Goal: Task Accomplishment & Management: Complete application form

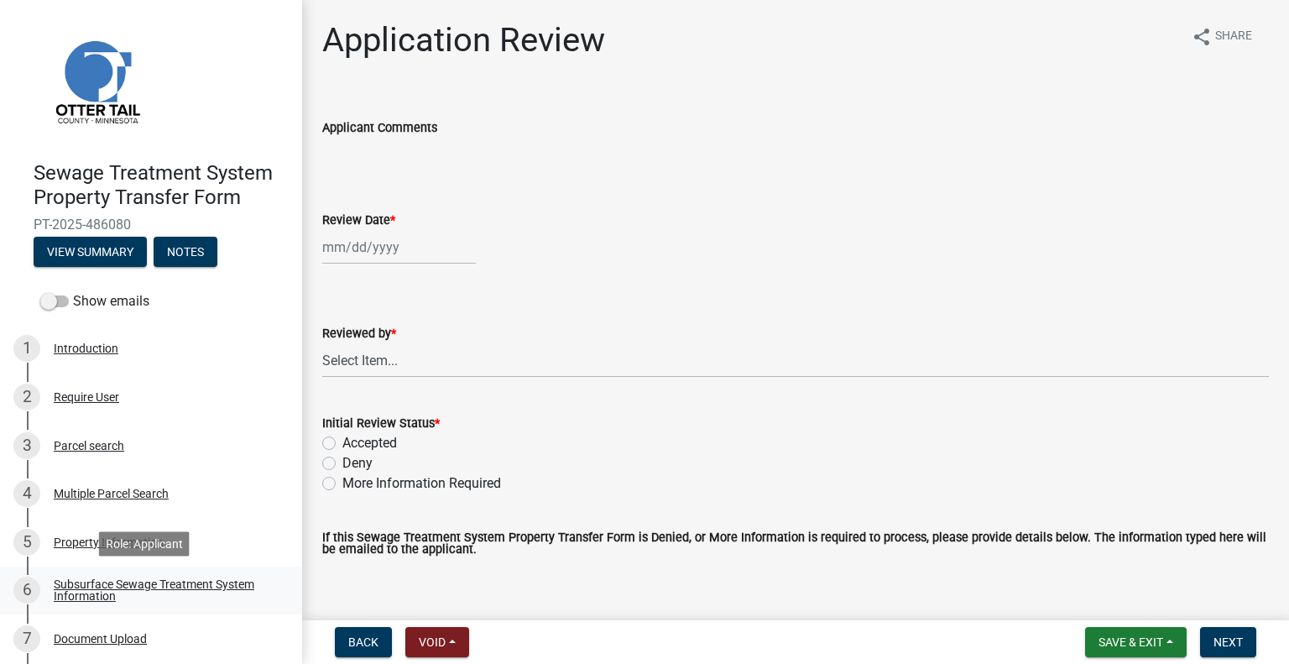
drag, startPoint x: 218, startPoint y: 583, endPoint x: 226, endPoint y: 569, distance: 16.1
click at [218, 586] on div "Subsurface Sewage Treatment System Information" at bounding box center [164, 589] width 221 height 23
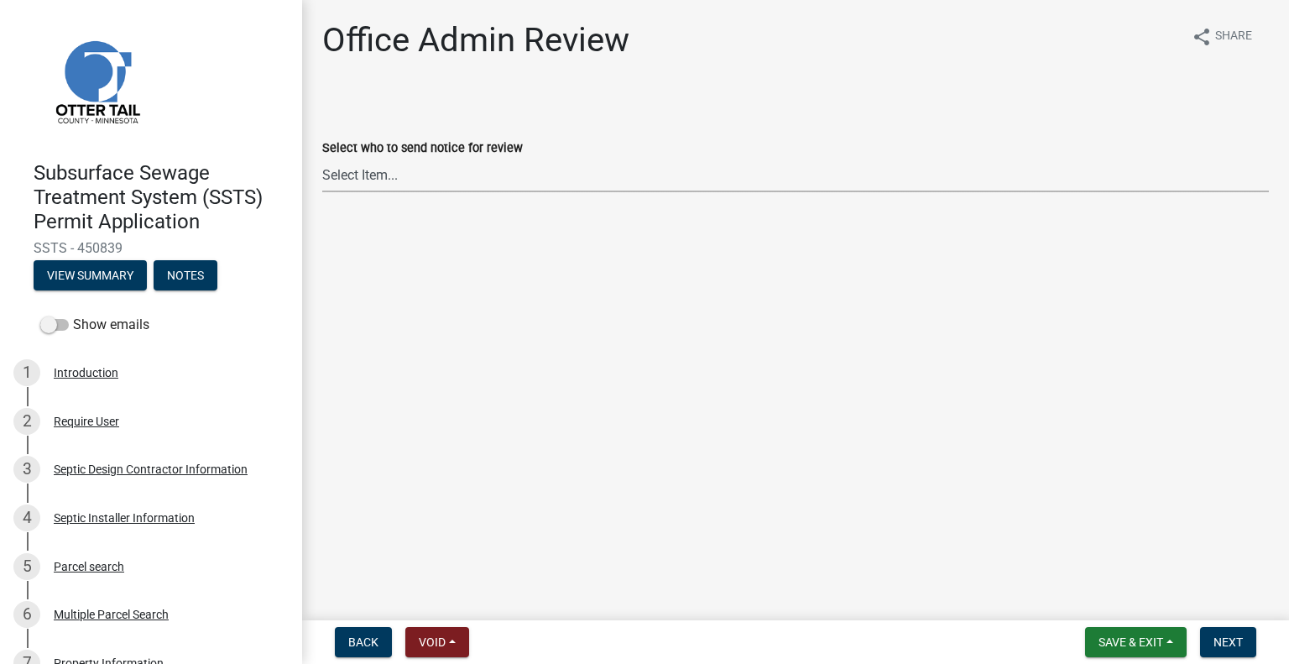
click at [395, 174] on select "Select Item... [PERSON_NAME] ([EMAIL_ADDRESS][DOMAIN_NAME]) [PERSON_NAME] ([EMA…" at bounding box center [795, 175] width 946 height 34
click at [322, 158] on select "Select Item... [PERSON_NAME] ([EMAIL_ADDRESS][DOMAIN_NAME]) [PERSON_NAME] ([EMA…" at bounding box center [795, 175] width 946 height 34
select select "587f38f5-c90e-4c12-9e10-d3e23909bbca"
click at [1236, 643] on span "Next" at bounding box center [1227, 641] width 29 height 13
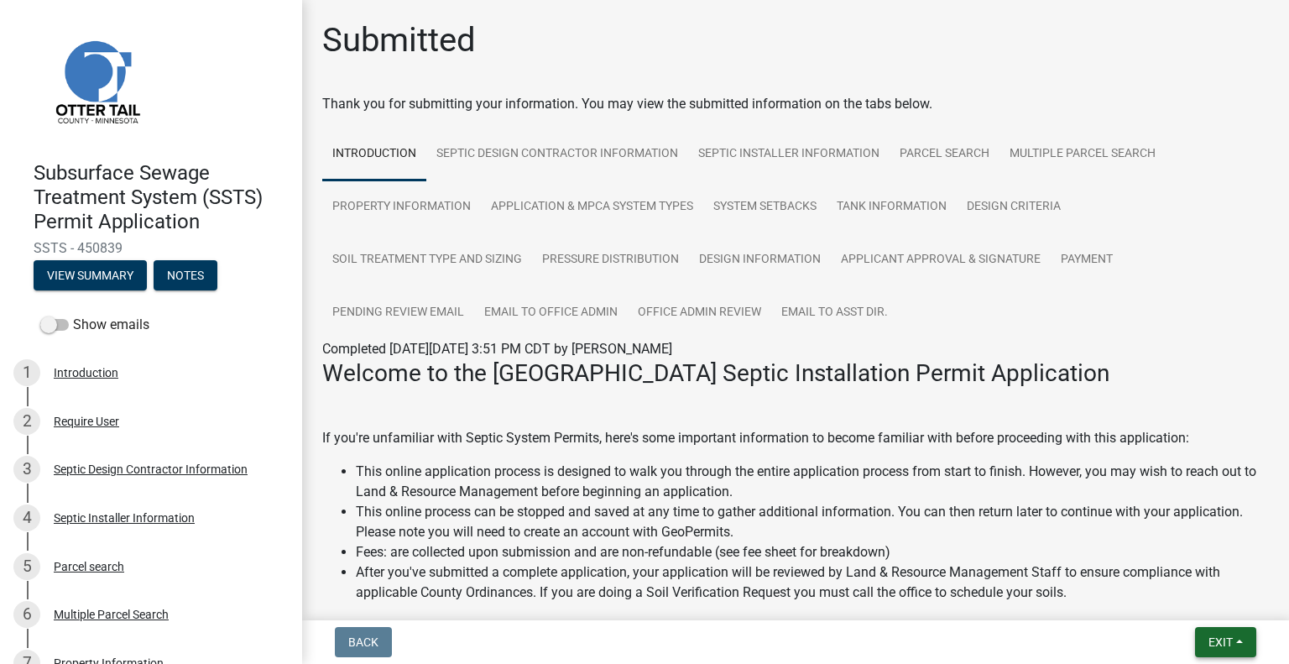
click at [1208, 640] on span "Exit" at bounding box center [1220, 641] width 24 height 13
click at [1165, 590] on button "Save & Exit" at bounding box center [1189, 598] width 134 height 40
